Goal: Task Accomplishment & Management: Manage account settings

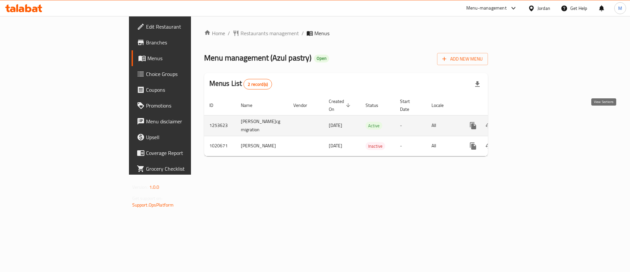
click at [525, 121] on icon "enhanced table" at bounding box center [521, 125] width 8 height 8
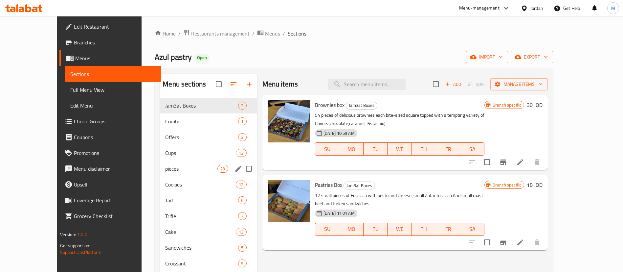
click at [165, 167] on span "pieces" at bounding box center [191, 169] width 52 height 8
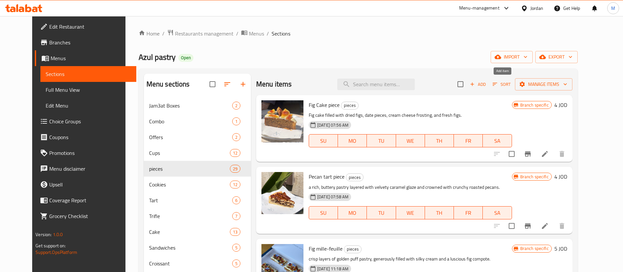
click at [487, 84] on span "Add" at bounding box center [478, 84] width 18 height 8
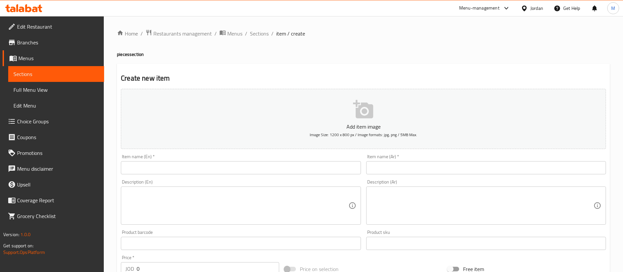
click at [287, 170] on input "text" at bounding box center [241, 167] width 240 height 13
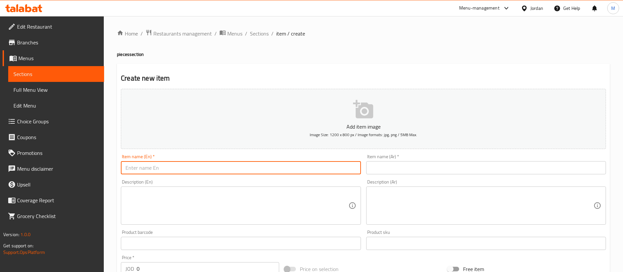
paste input "Blueberry dried cake"
type input "Blueberry dried cake"
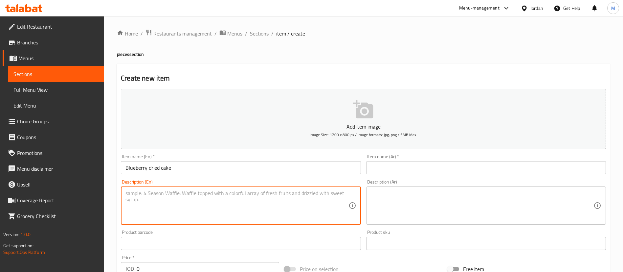
click at [229, 201] on textarea at bounding box center [236, 205] width 223 height 31
paste textarea "Dry cake with blueberry and lemon cream on top and crumble"
type textarea "Dry cake with blueberry and lemon cream on top and crumble"
click at [411, 173] on input "text" at bounding box center [486, 167] width 240 height 13
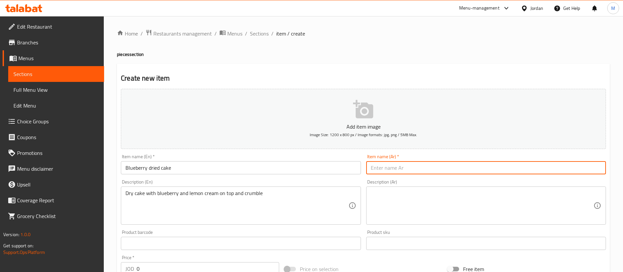
paste input "كيكة التوت الأزرق المجففة"
type input "كيكة التوت الأزرق المجففة"
click at [429, 196] on textarea at bounding box center [482, 205] width 223 height 31
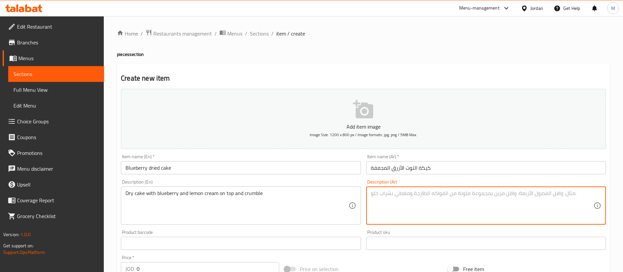
paste textarea "كيكة جافة مغطاة بكريمة التوت الأزرق والليمون، ومفتتة"
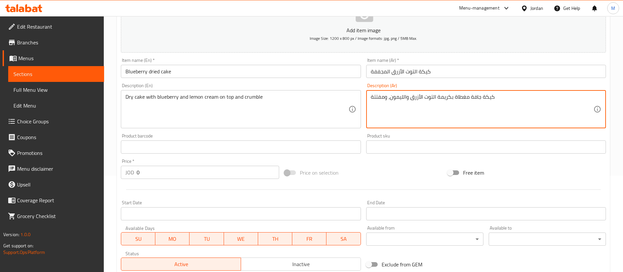
scroll to position [99, 0]
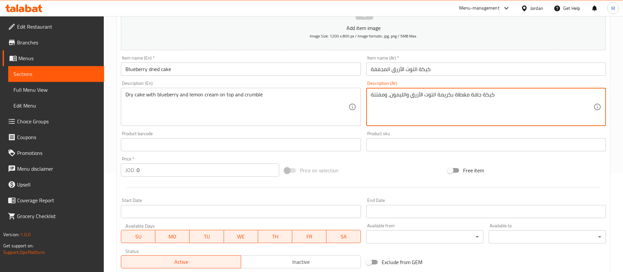
type textarea "كيكة جافة مغطاة بكريمة التوت الأزرق والليمون، ومفتتة"
click at [177, 172] on input "0" at bounding box center [208, 169] width 143 height 13
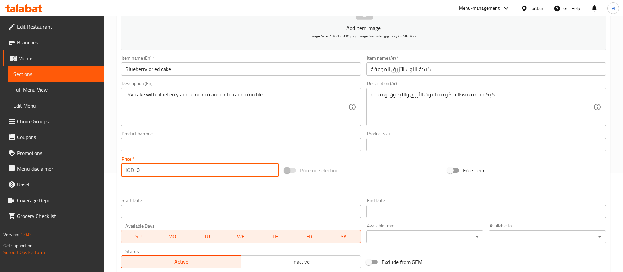
click at [177, 172] on input "0" at bounding box center [208, 169] width 143 height 13
type input "3"
click at [186, 194] on div at bounding box center [363, 187] width 490 height 16
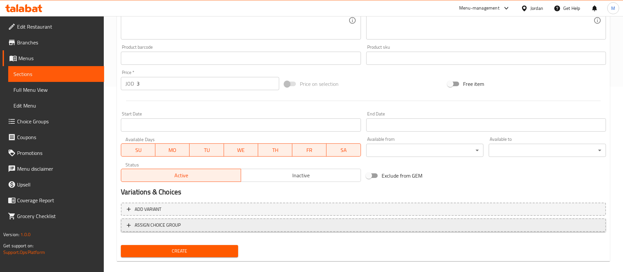
scroll to position [192, 0]
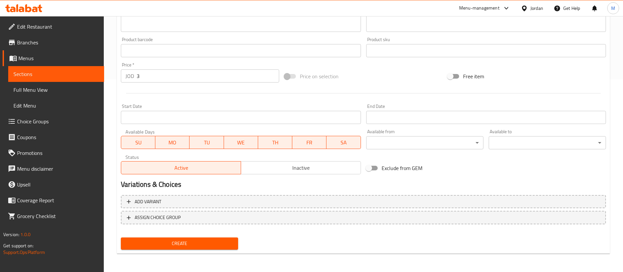
click at [209, 236] on div "Create" at bounding box center [179, 242] width 122 height 17
click at [213, 244] on span "Create" at bounding box center [179, 243] width 107 height 8
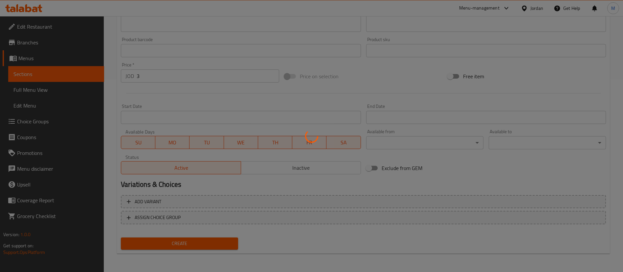
type input "0"
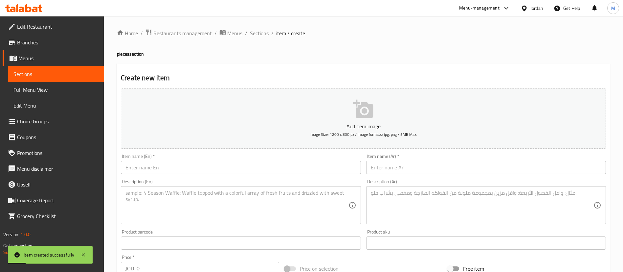
scroll to position [0, 0]
click at [262, 36] on span "Sections" at bounding box center [259, 34] width 19 height 8
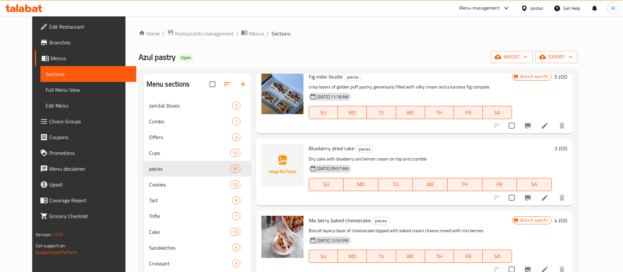
scroll to position [148, 0]
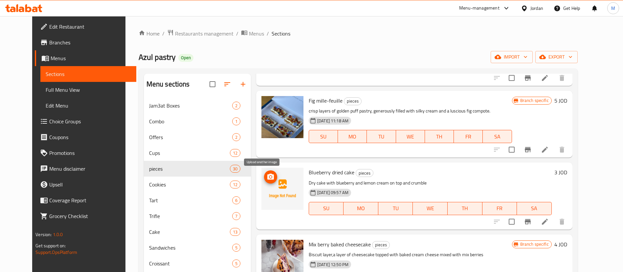
click at [264, 175] on span "upload picture" at bounding box center [270, 177] width 13 height 8
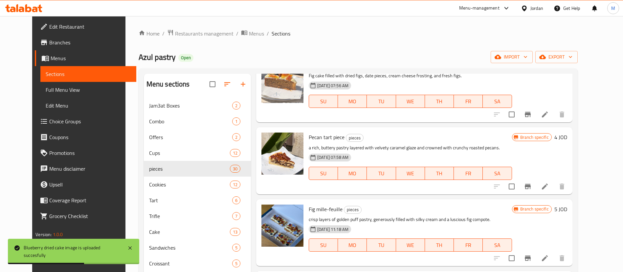
scroll to position [0, 0]
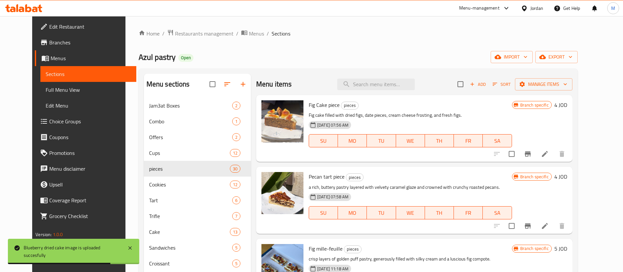
click at [498, 86] on icon "button" at bounding box center [495, 84] width 6 height 6
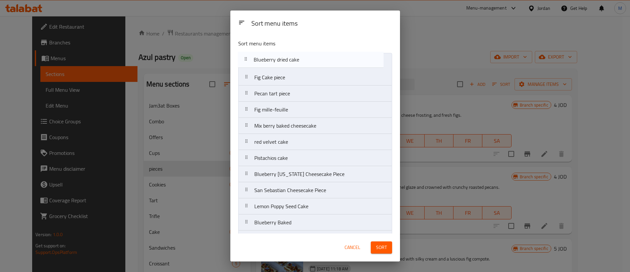
drag, startPoint x: 312, startPoint y: 110, endPoint x: 311, endPoint y: 56, distance: 54.5
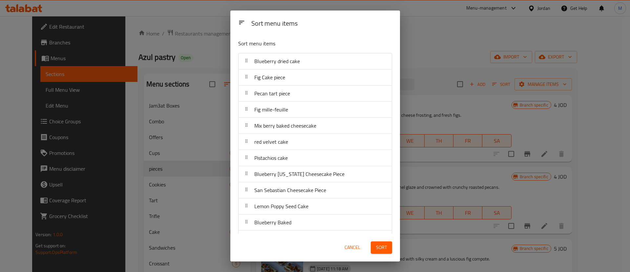
click at [381, 245] on span "Sort" at bounding box center [381, 247] width 11 height 8
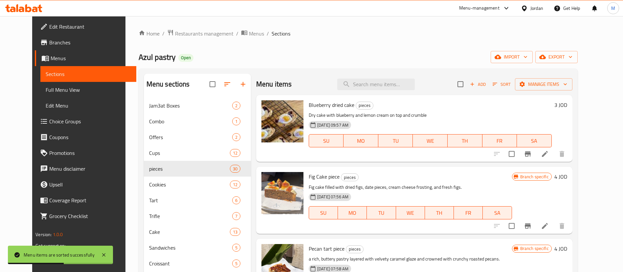
click at [70, 121] on span "Choice Groups" at bounding box center [90, 121] width 82 height 8
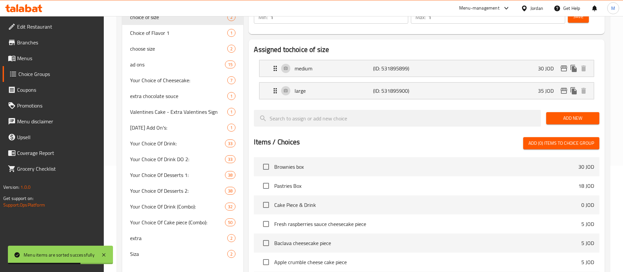
scroll to position [206, 0]
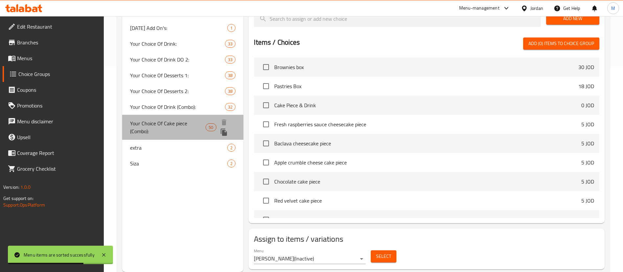
click at [185, 124] on span "Your Choice Of Cake piece (Combo):" at bounding box center [168, 127] width 76 height 16
type input "Your Choice Of Cake piece (Combo):"
type input "اختيارك من قطعة الكيك (كومبو):"
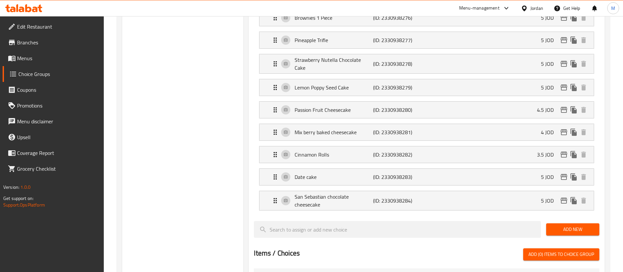
scroll to position [1240, 0]
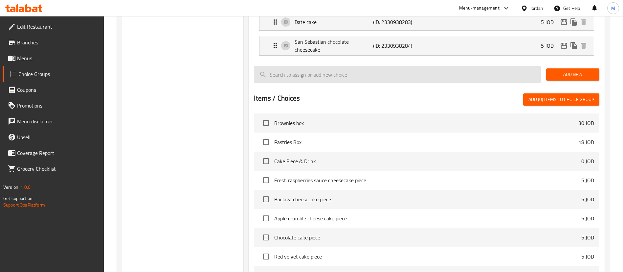
click at [397, 66] on input "search" at bounding box center [397, 74] width 287 height 17
paste input "Blueberry dried cake"
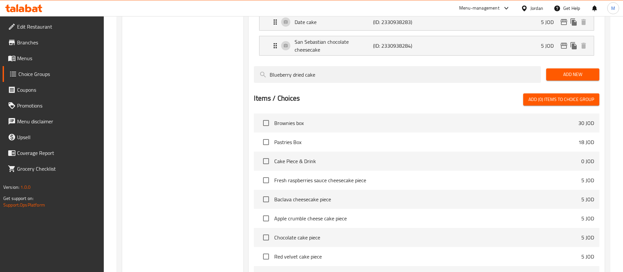
scroll to position [1155, 0]
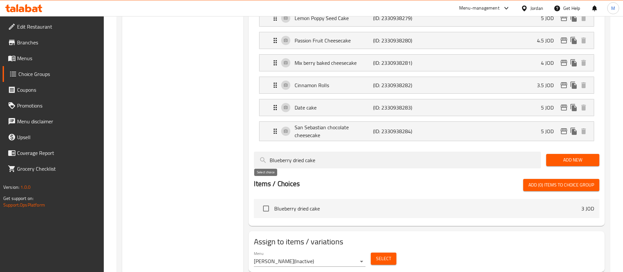
type input "Blueberry dried cake"
click at [269, 201] on input "checkbox" at bounding box center [266, 208] width 14 height 14
click at [537, 181] on span "Add (1) items to choice group" at bounding box center [561, 185] width 66 height 8
checkbox input "false"
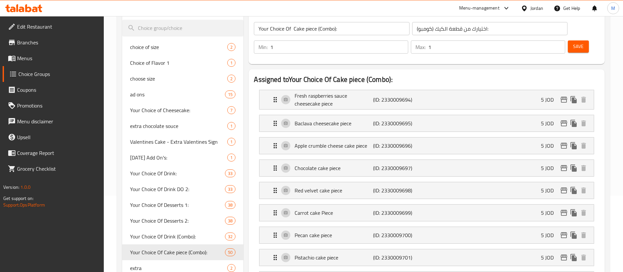
scroll to position [71, 0]
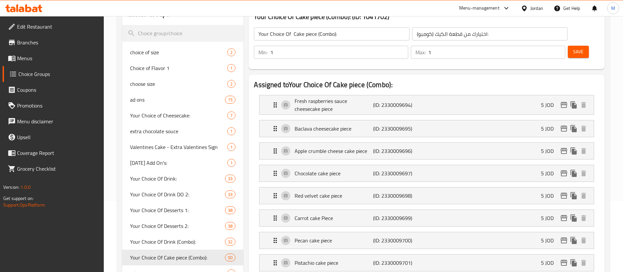
click at [573, 46] on button "Save" at bounding box center [578, 52] width 21 height 12
click at [570, 44] on div "Save" at bounding box center [580, 52] width 29 height 16
click at [573, 48] on span "Save" at bounding box center [578, 52] width 11 height 8
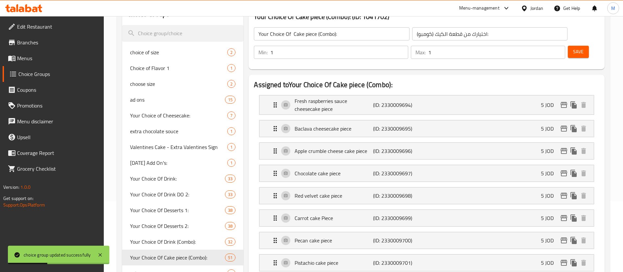
scroll to position [0, 0]
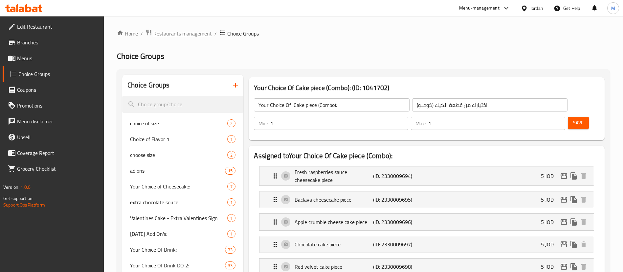
click at [197, 31] on span "Restaurants management" at bounding box center [182, 34] width 58 height 8
